Goal: Task Accomplishment & Management: Complete application form

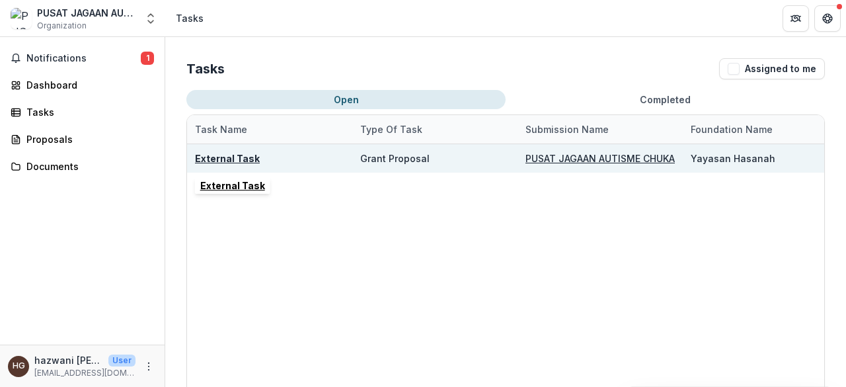
click at [237, 162] on u "External Task" at bounding box center [227, 158] width 65 height 11
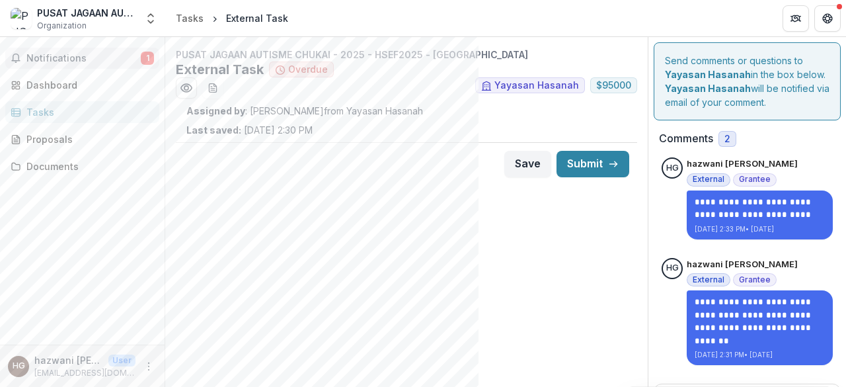
click at [91, 60] on span "Notifications" at bounding box center [83, 58] width 114 height 11
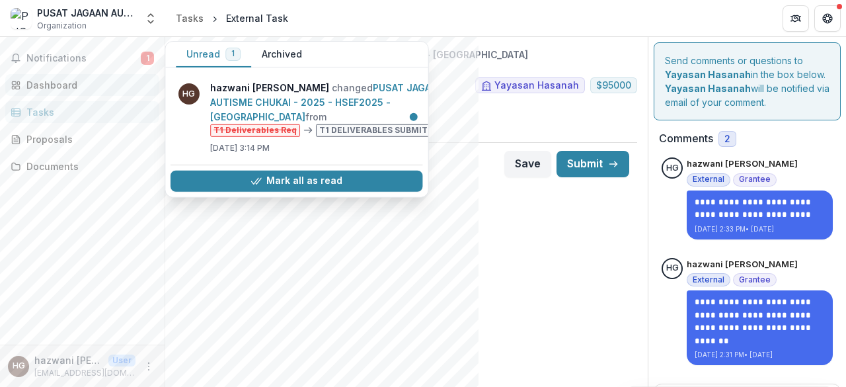
click at [58, 89] on div "Dashboard" at bounding box center [87, 85] width 122 height 14
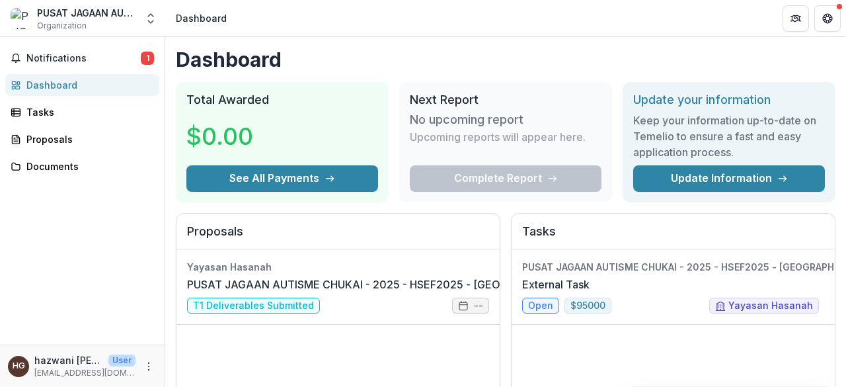
click at [184, 237] on div "Proposals" at bounding box center [337, 231] width 323 height 36
click at [32, 64] on button "Notifications 1" at bounding box center [82, 58] width 154 height 21
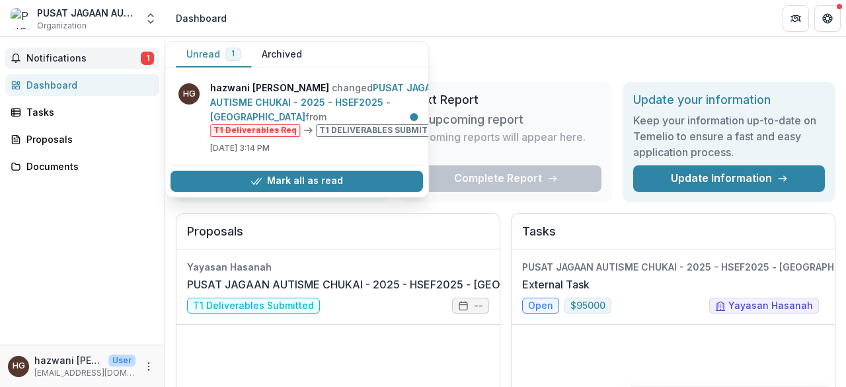
click at [118, 54] on span "Notifications" at bounding box center [83, 58] width 114 height 11
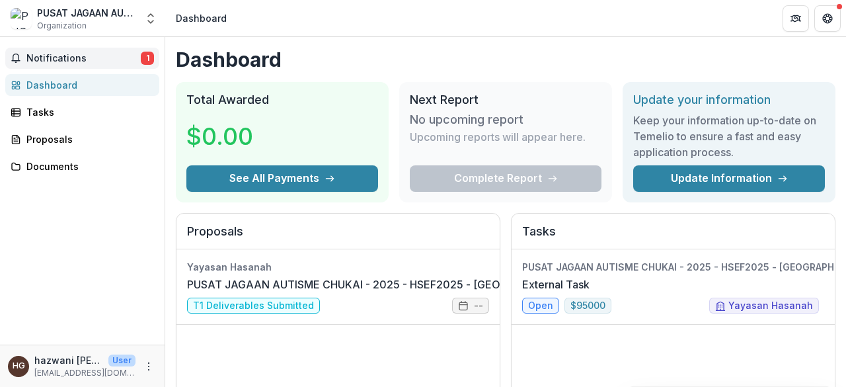
click at [118, 54] on span "Notifications" at bounding box center [83, 58] width 114 height 11
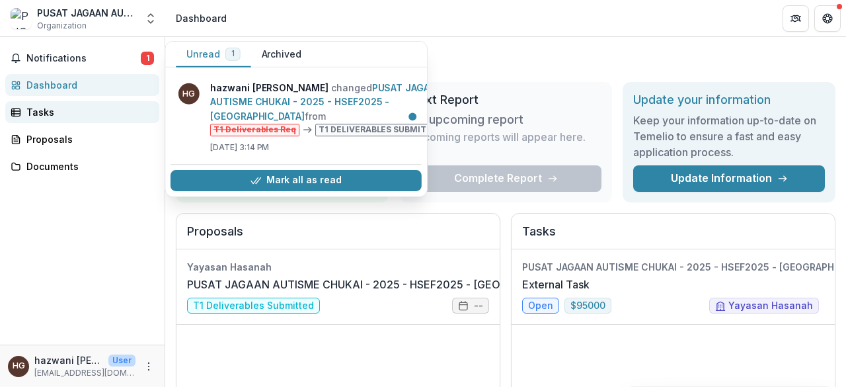
click at [83, 120] on link "Tasks" at bounding box center [82, 112] width 154 height 22
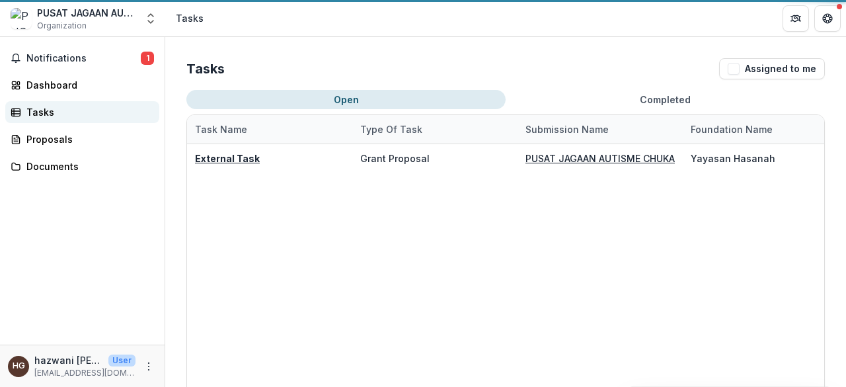
click at [83, 120] on link "Tasks" at bounding box center [82, 112] width 154 height 22
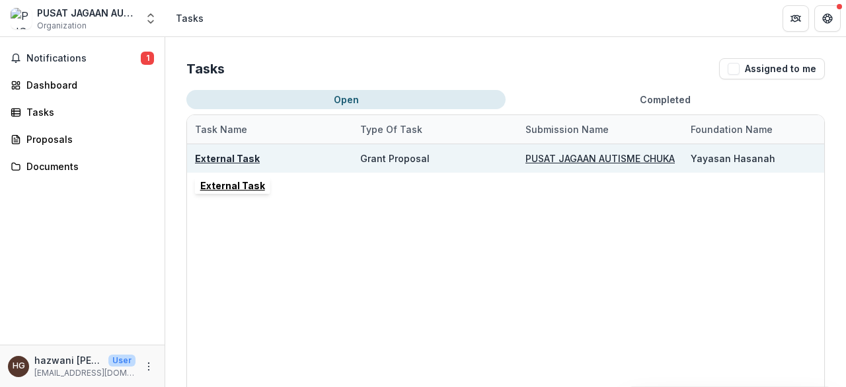
click at [229, 151] on div "External Task" at bounding box center [227, 158] width 65 height 14
click at [224, 158] on u "External Task" at bounding box center [227, 158] width 65 height 11
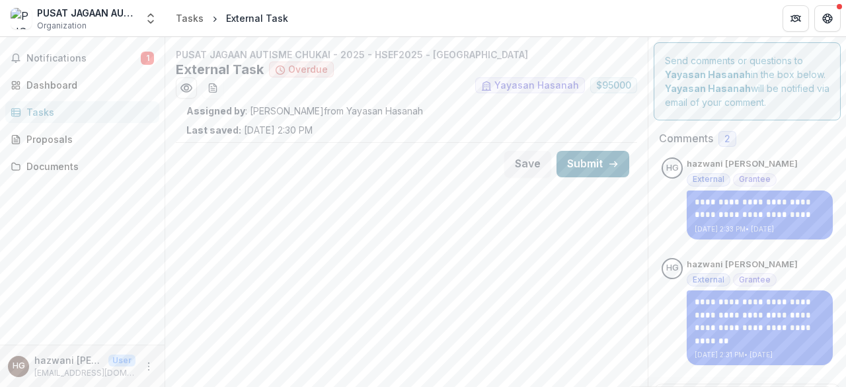
click at [582, 166] on button "Submit" at bounding box center [592, 164] width 73 height 26
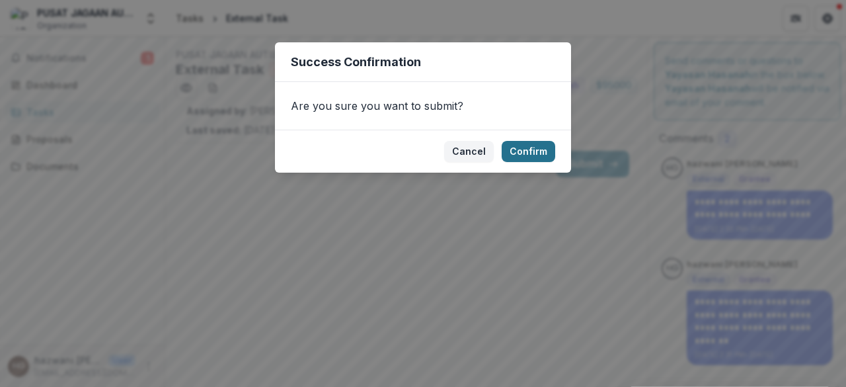
click at [525, 151] on button "Confirm" at bounding box center [529, 151] width 54 height 21
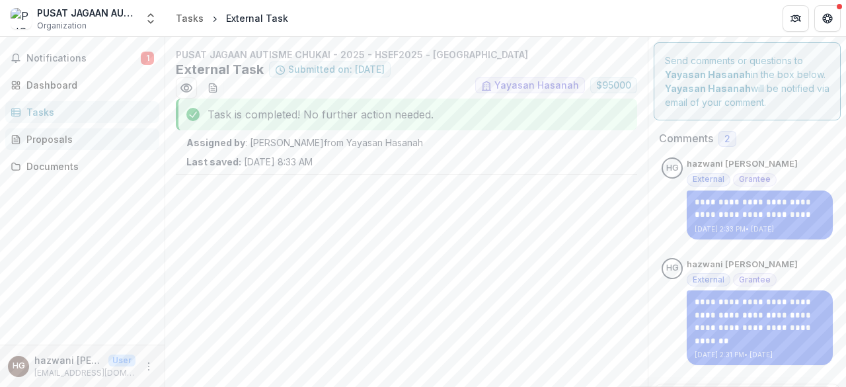
click at [85, 146] on link "Proposals" at bounding box center [82, 139] width 154 height 22
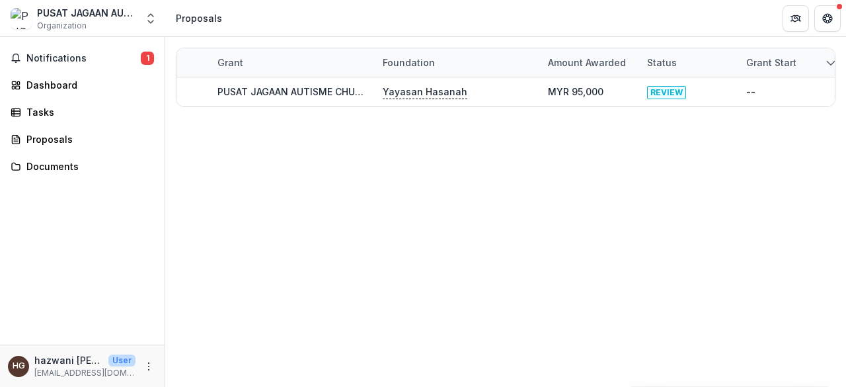
click at [58, 180] on div "Notifications 1 Dashboard Tasks Proposals Documents" at bounding box center [82, 190] width 165 height 307
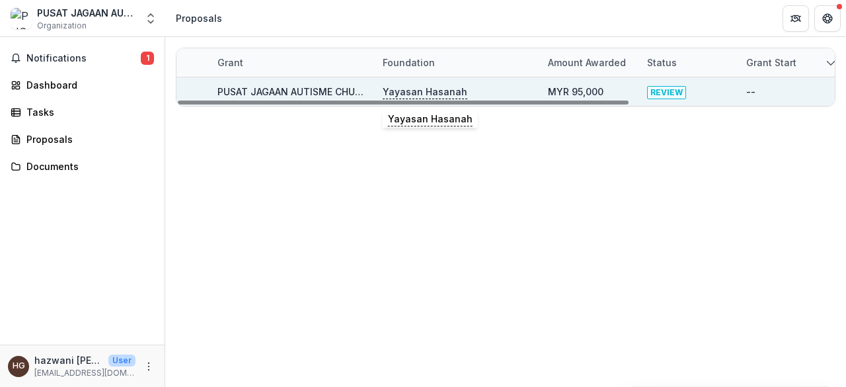
click at [425, 85] on p "Yayasan Hasanah" at bounding box center [425, 92] width 85 height 15
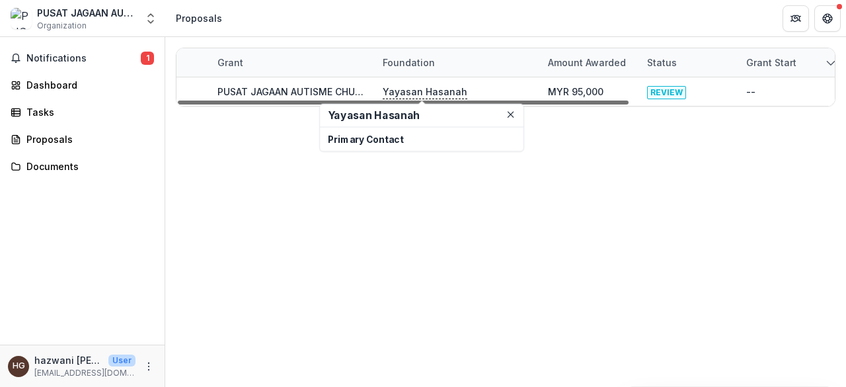
click at [303, 100] on div at bounding box center [403, 102] width 451 height 4
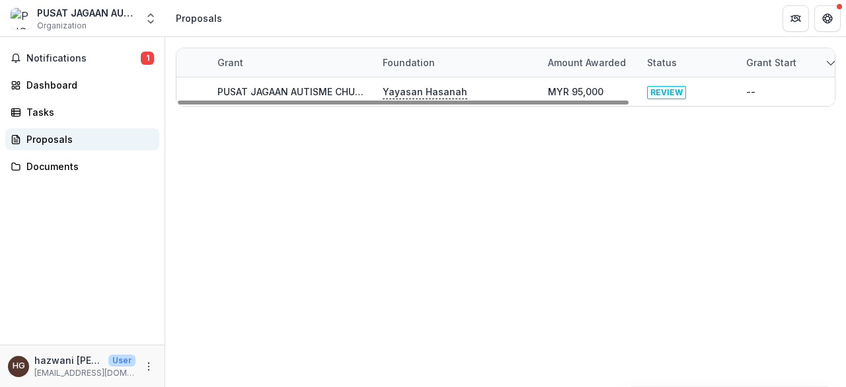
click at [57, 168] on div "Documents" at bounding box center [87, 166] width 122 height 14
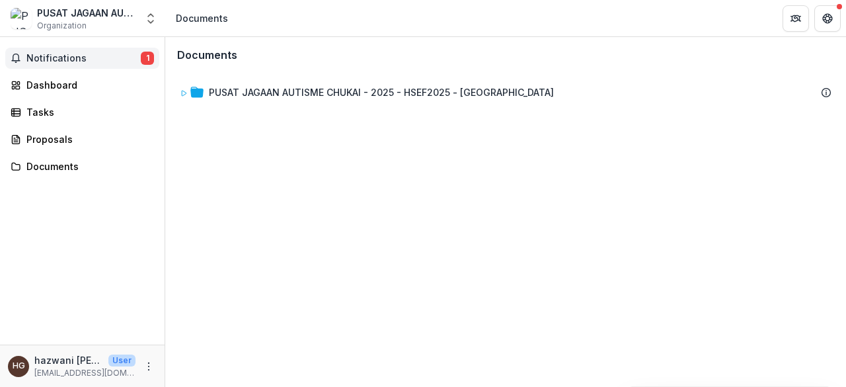
click at [71, 64] on button "Notifications 1" at bounding box center [82, 58] width 154 height 21
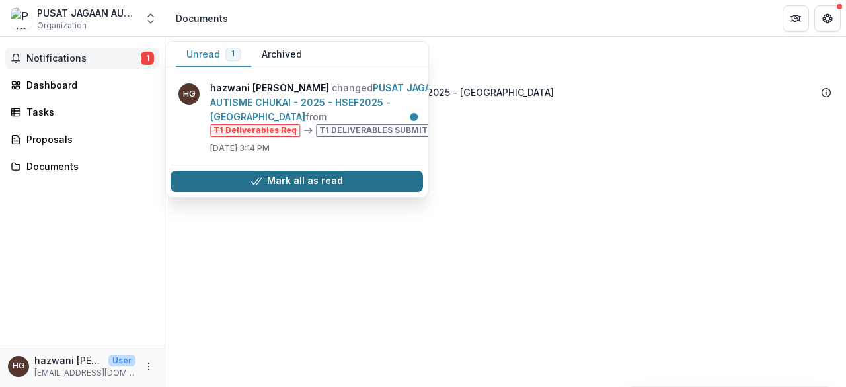
click at [350, 176] on button "Mark all as read" at bounding box center [296, 180] width 252 height 21
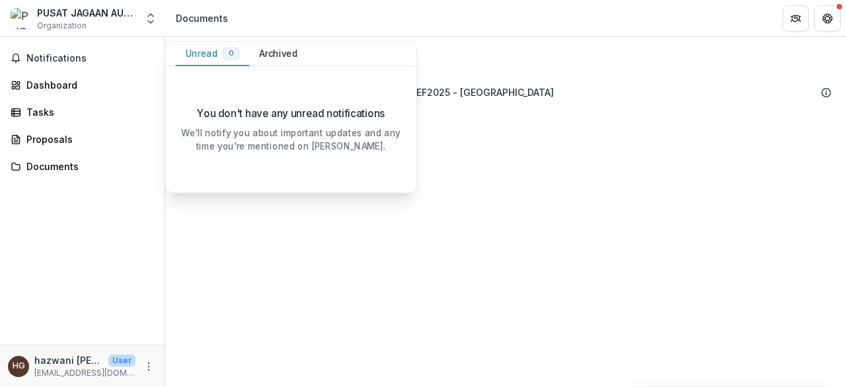
click at [113, 97] on div "Notifications Unread 0 Archived You don't have any unread notifications We'll n…" at bounding box center [82, 190] width 165 height 307
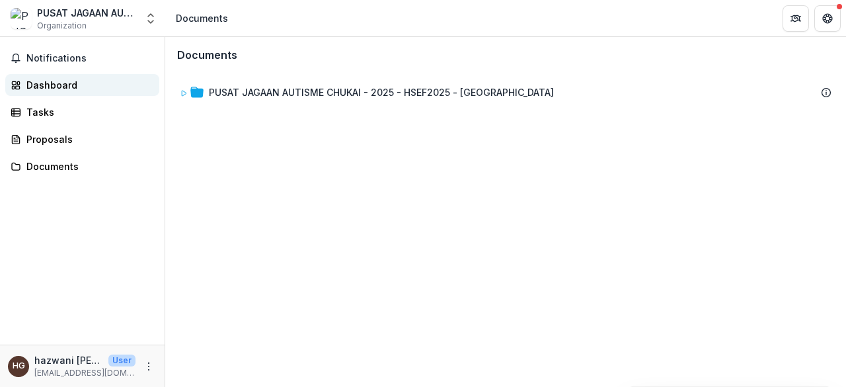
click at [127, 85] on div "Dashboard" at bounding box center [87, 85] width 122 height 14
